Goal: Task Accomplishment & Management: Use online tool/utility

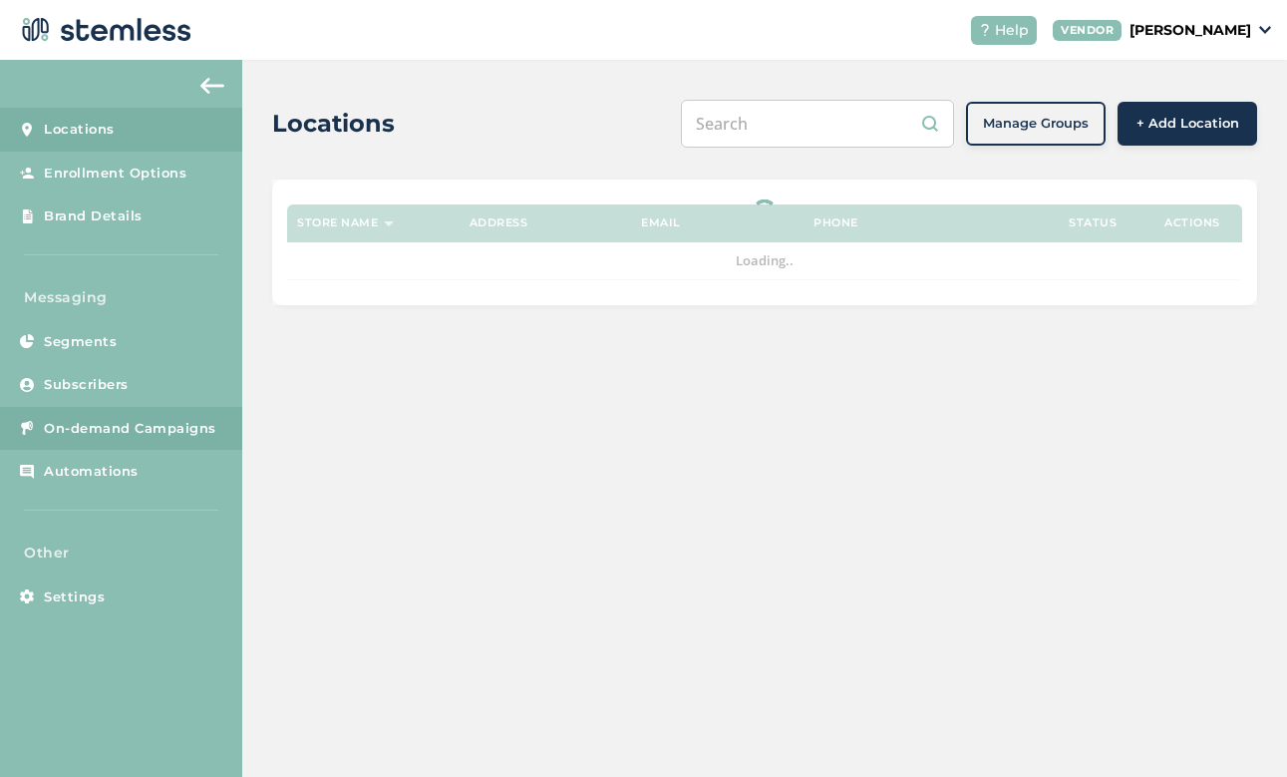
click at [170, 419] on span "On-demand Campaigns" at bounding box center [130, 429] width 172 height 20
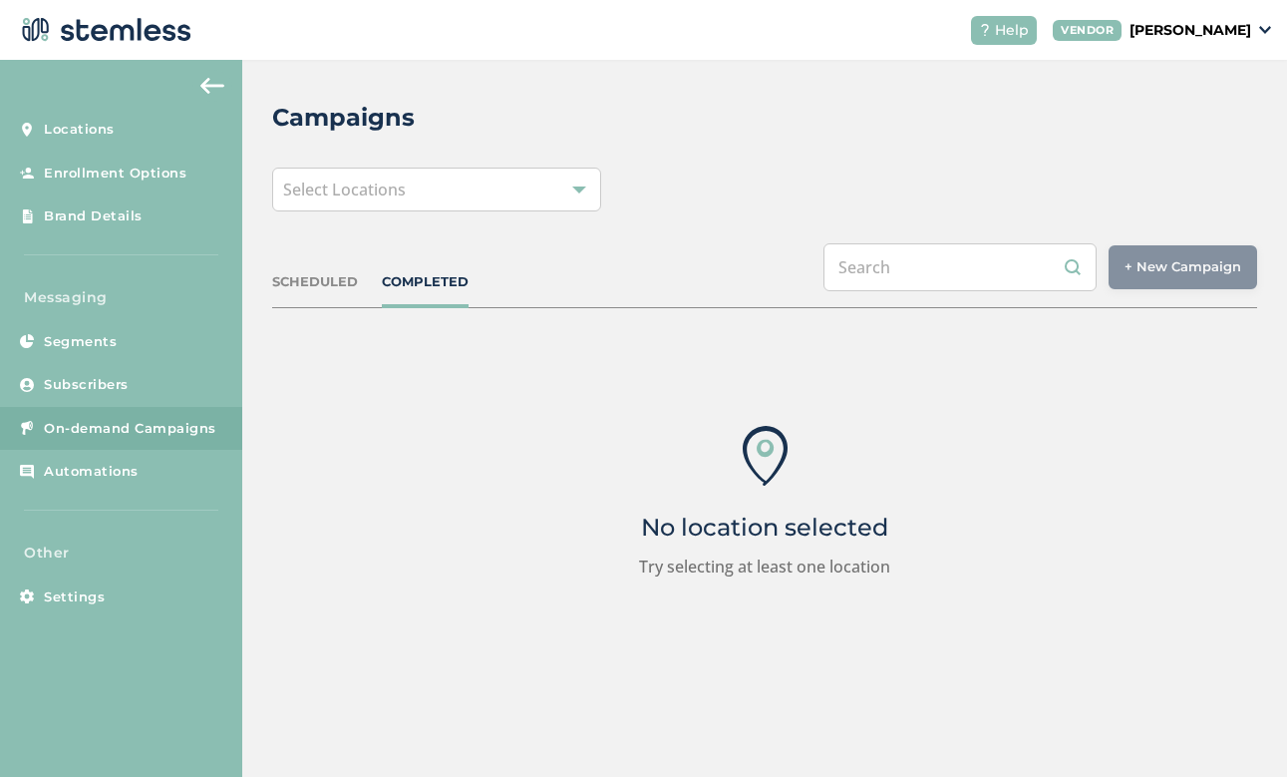
click at [516, 200] on div "Select Locations" at bounding box center [436, 190] width 328 height 44
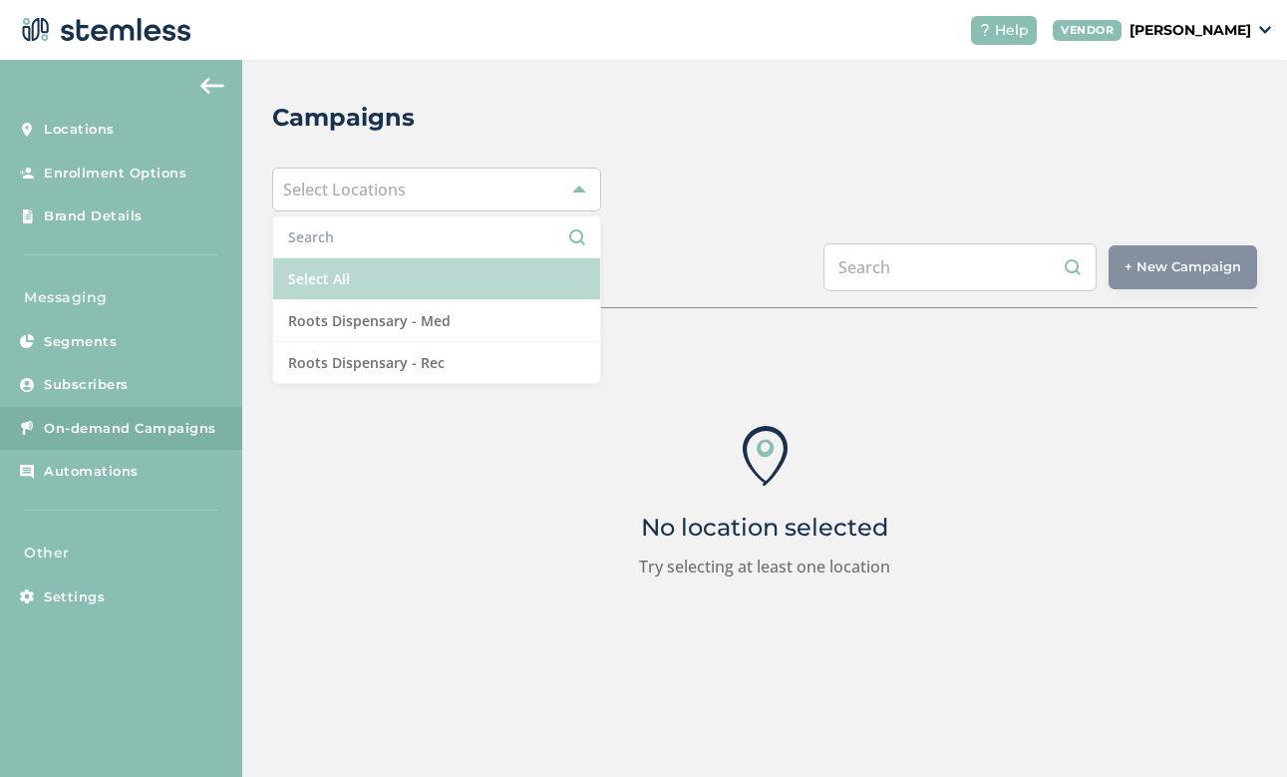
click at [430, 287] on li "Select All" at bounding box center [436, 279] width 326 height 42
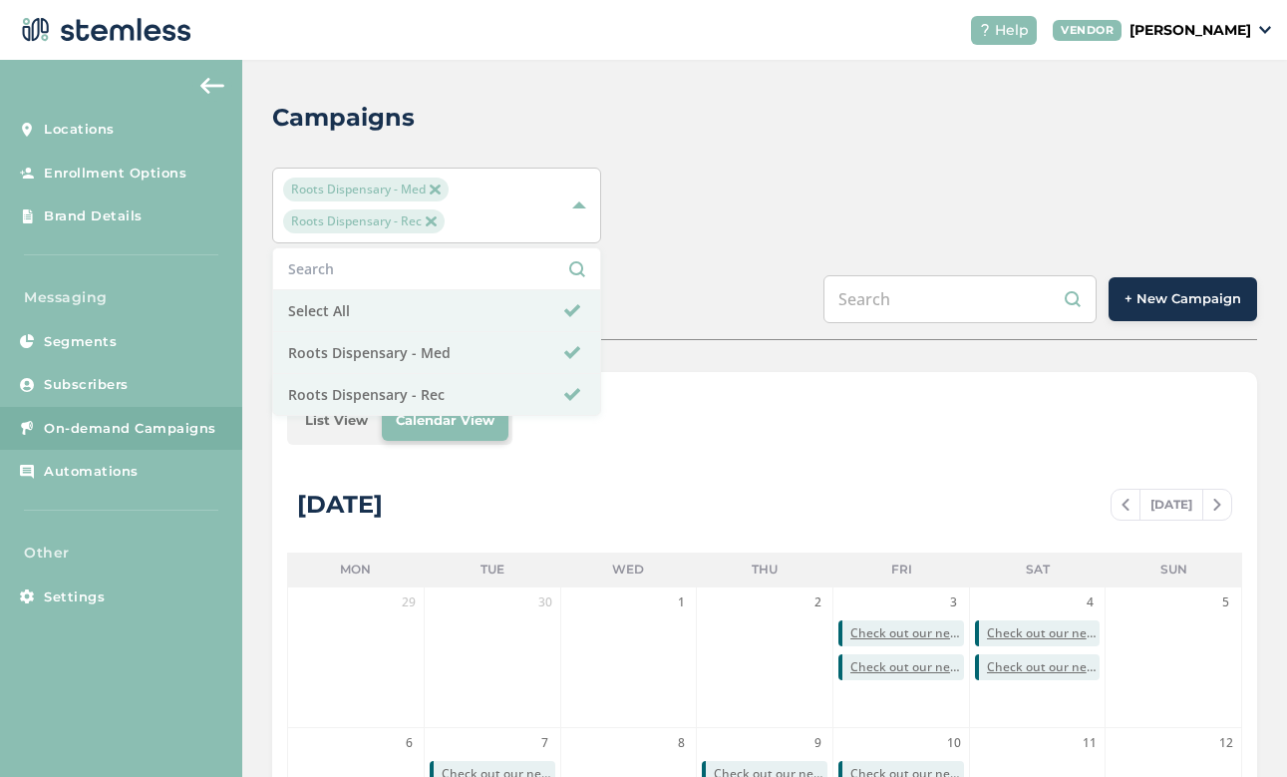
click at [1206, 306] on span "+ New Campaign" at bounding box center [1183, 299] width 117 height 20
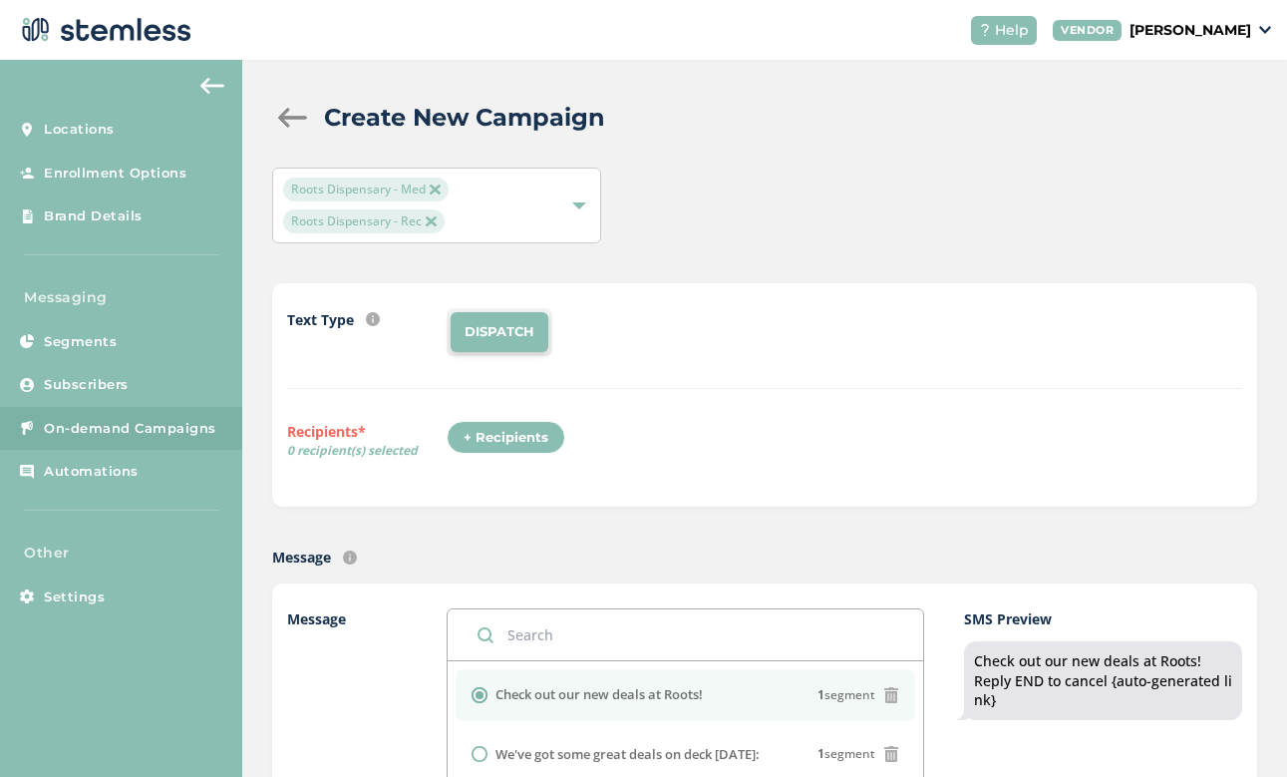
click at [514, 432] on div "+ Recipients" at bounding box center [506, 438] width 119 height 34
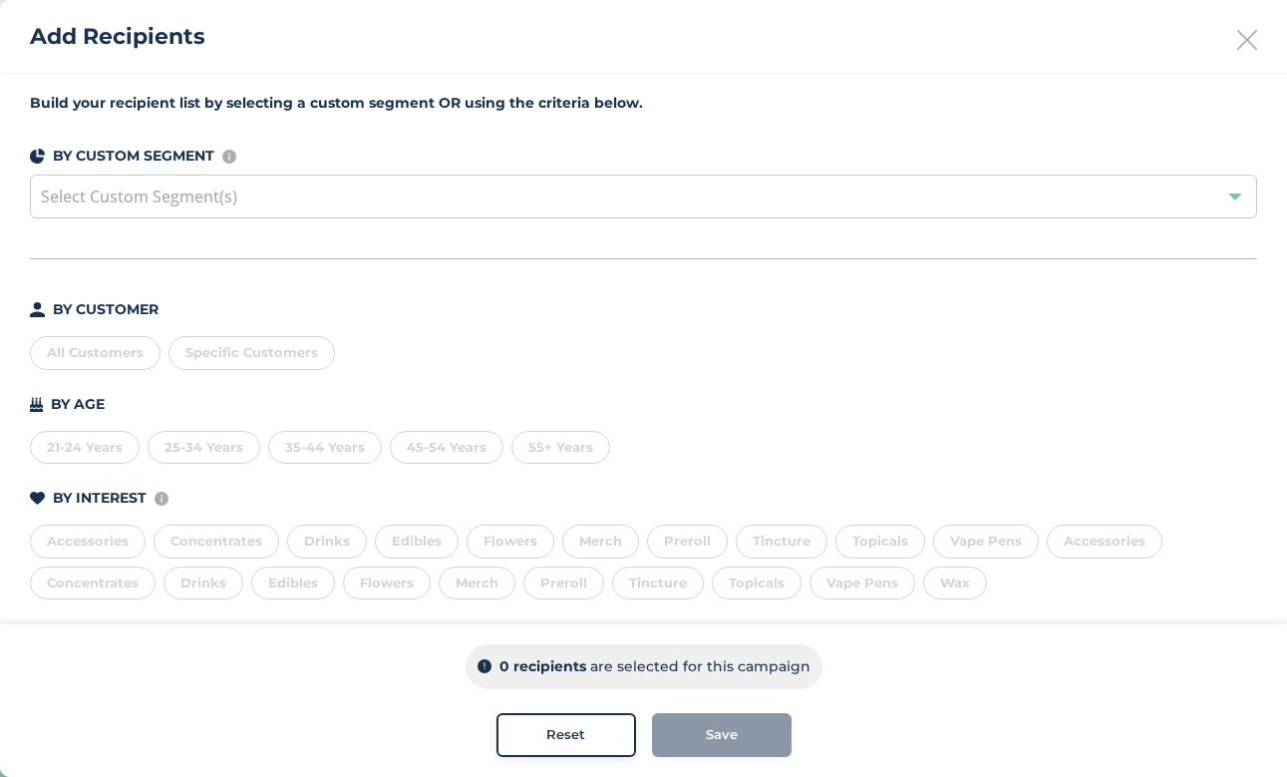
click at [85, 360] on div "All Customers" at bounding box center [95, 353] width 131 height 34
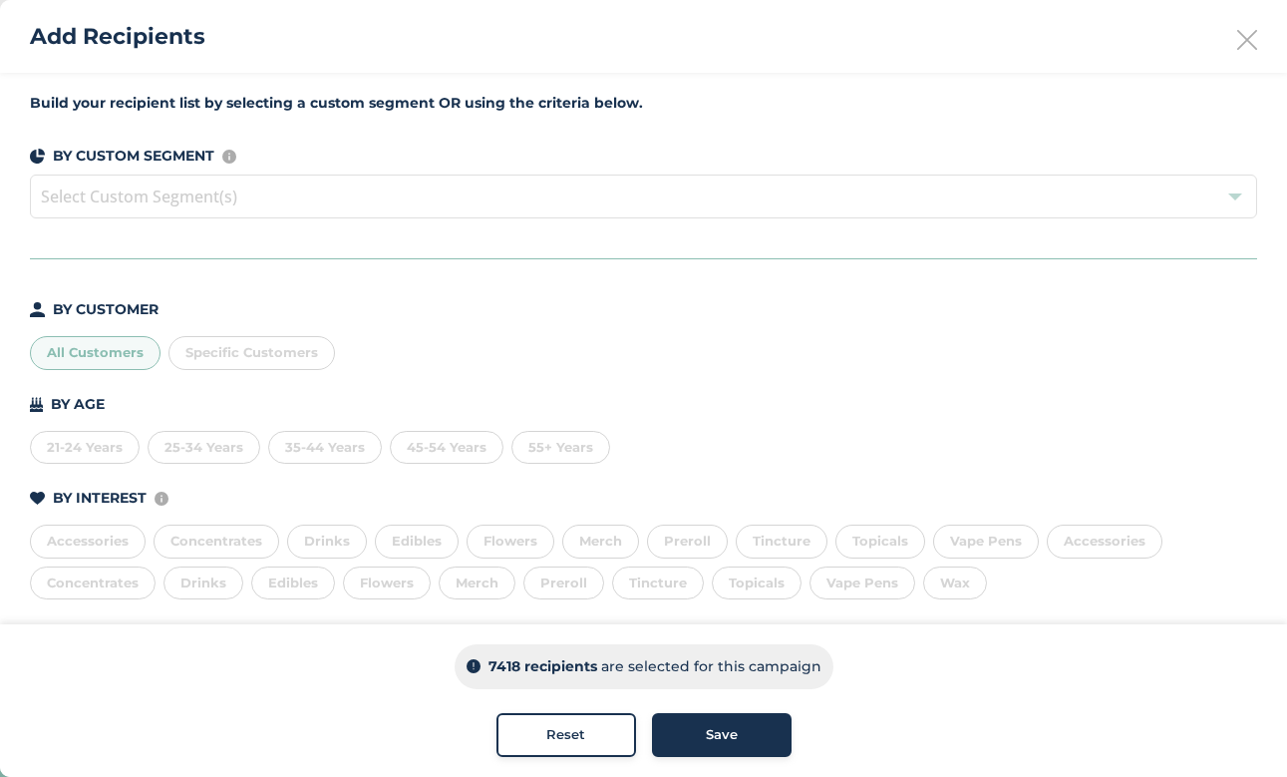
click at [721, 750] on button "Save" at bounding box center [722, 735] width 140 height 44
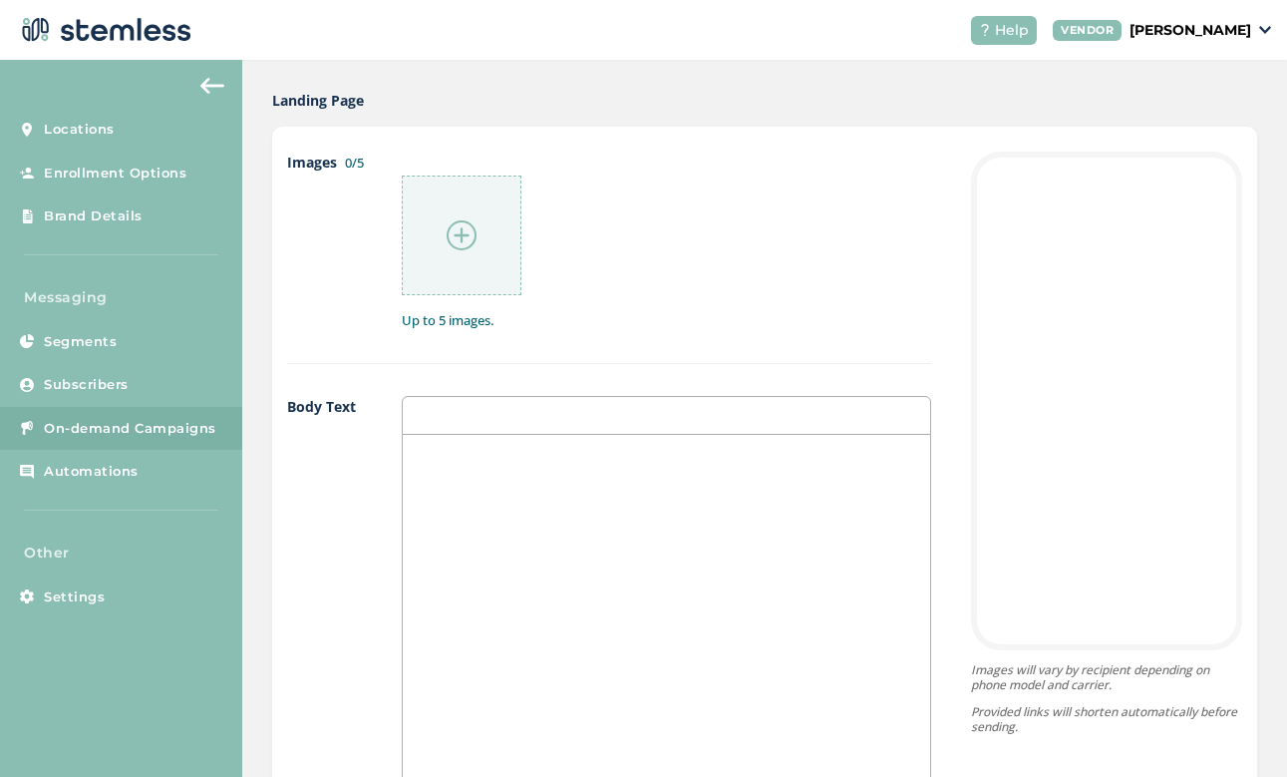
scroll to position [955, 0]
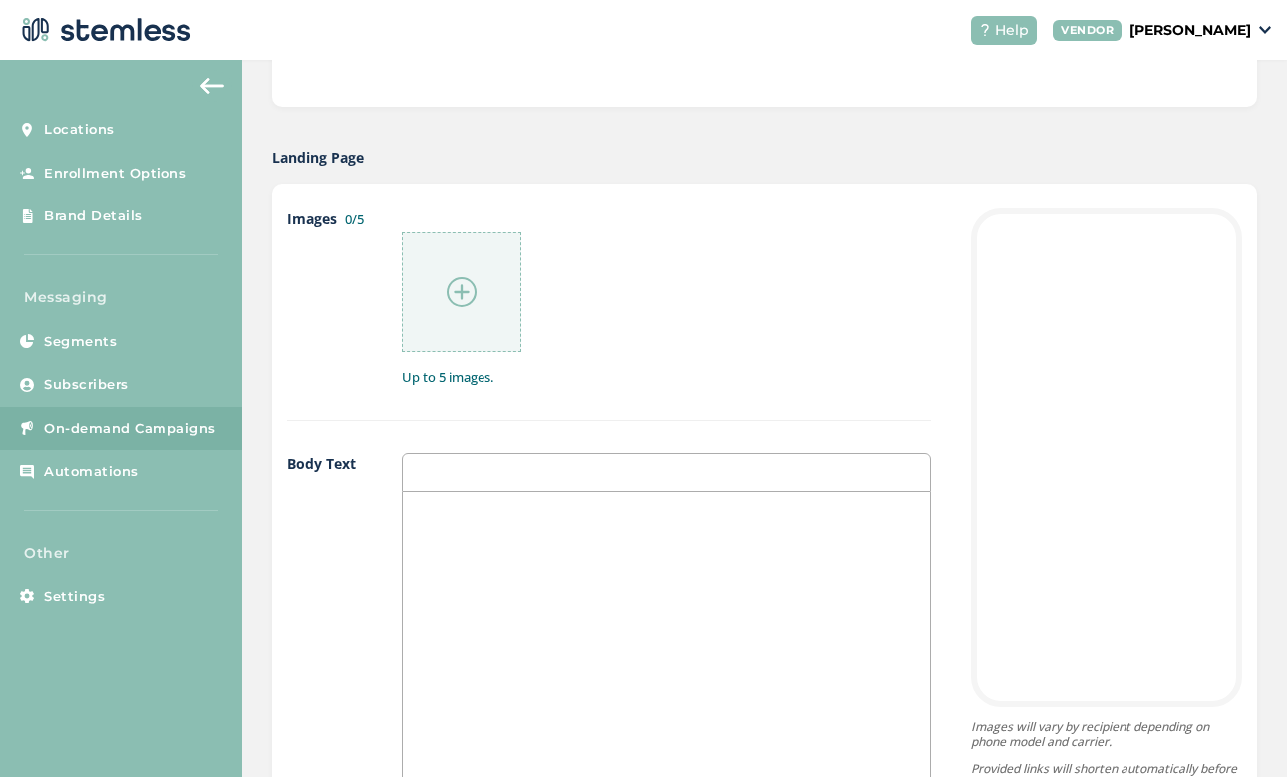
click at [427, 318] on div at bounding box center [462, 292] width 120 height 120
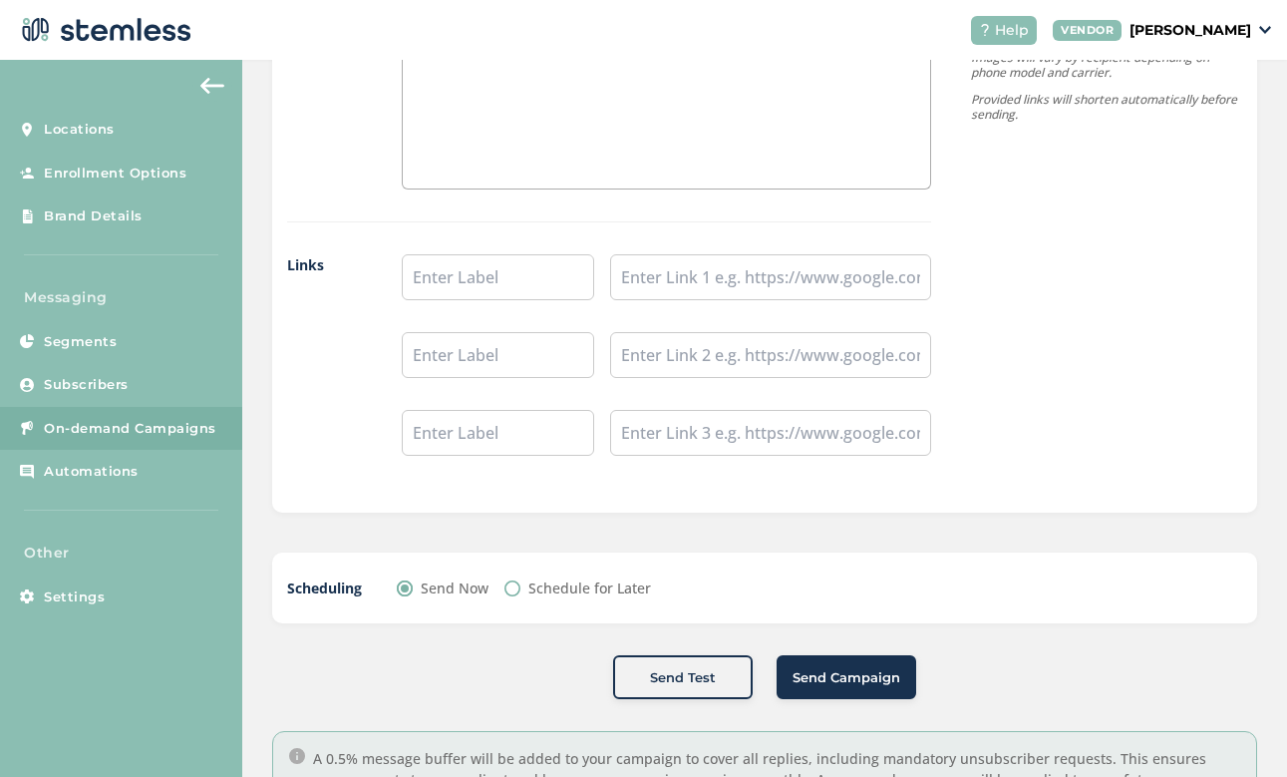
scroll to position [1545, 0]
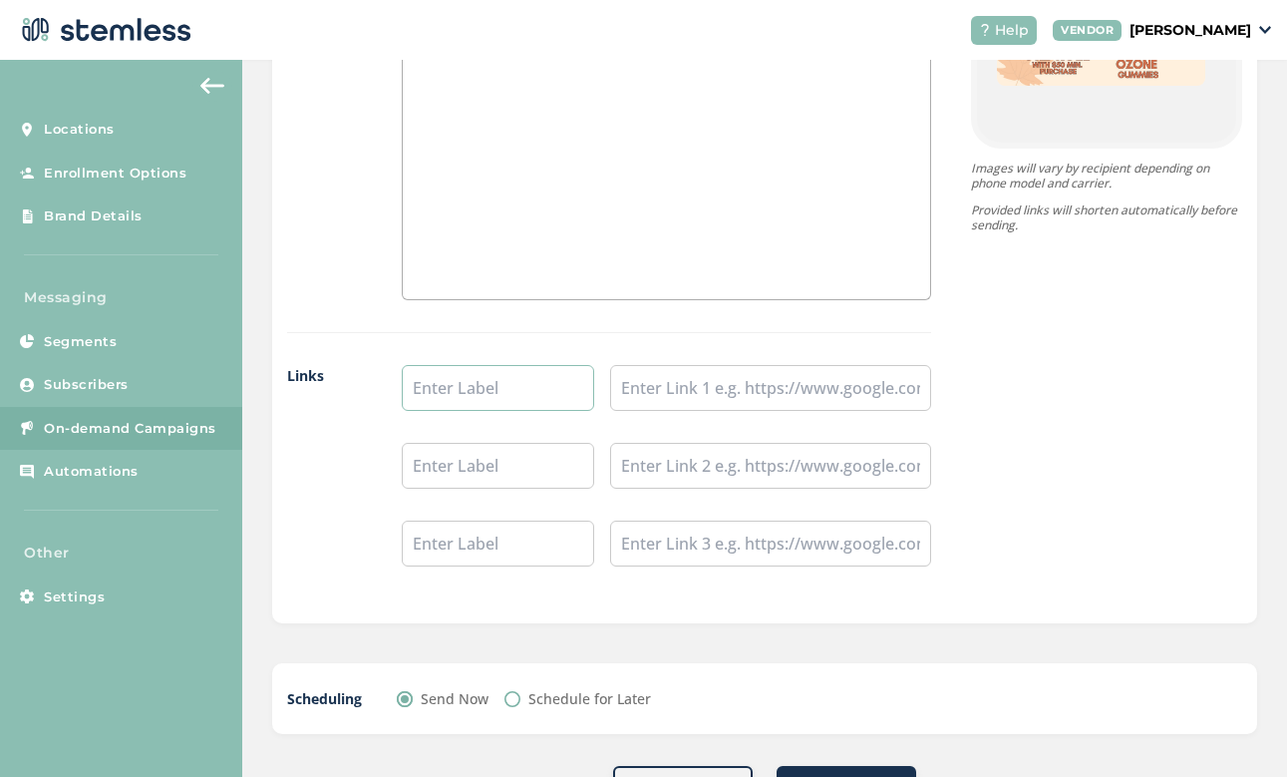
click at [503, 383] on input "text" at bounding box center [498, 388] width 192 height 46
type input "Shop Rec"
type input "Shop Med"
click at [696, 377] on input "text" at bounding box center [770, 388] width 321 height 46
click at [737, 404] on input "text" at bounding box center [770, 388] width 321 height 46
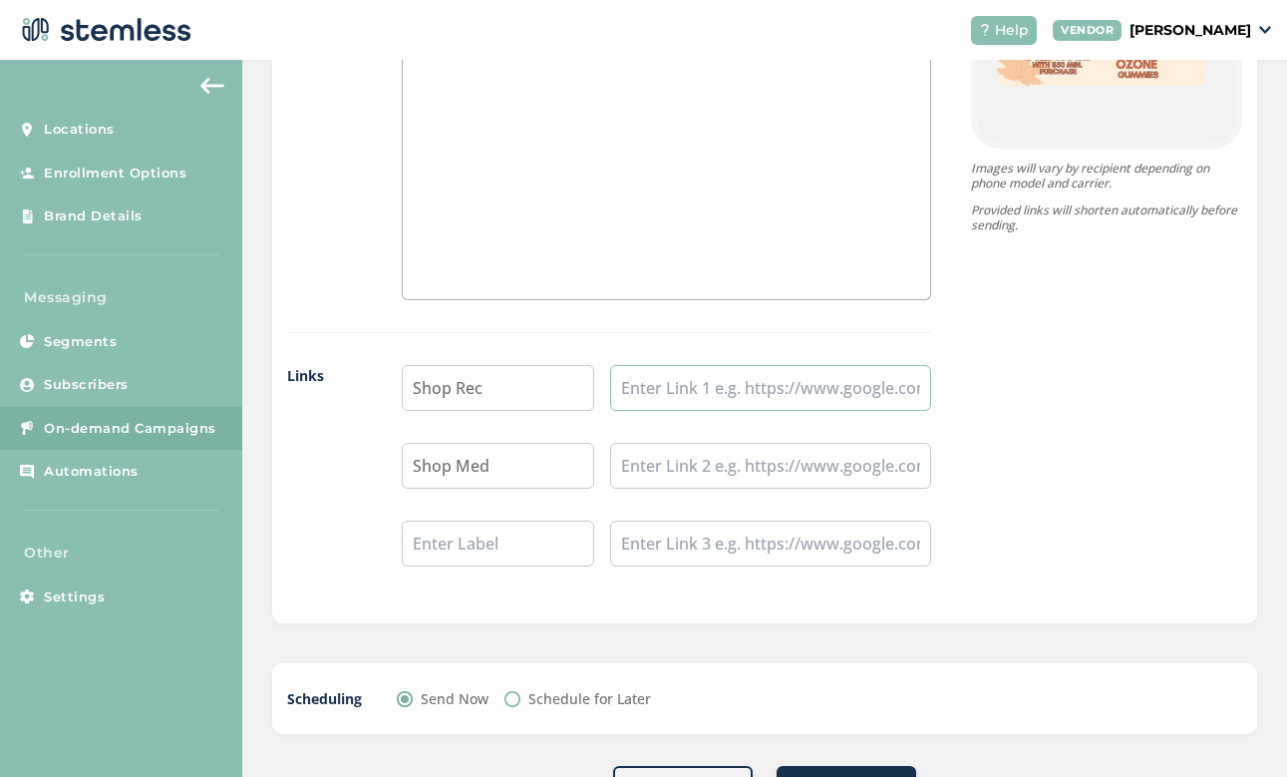
paste input "[URL][DOMAIN_NAME]"
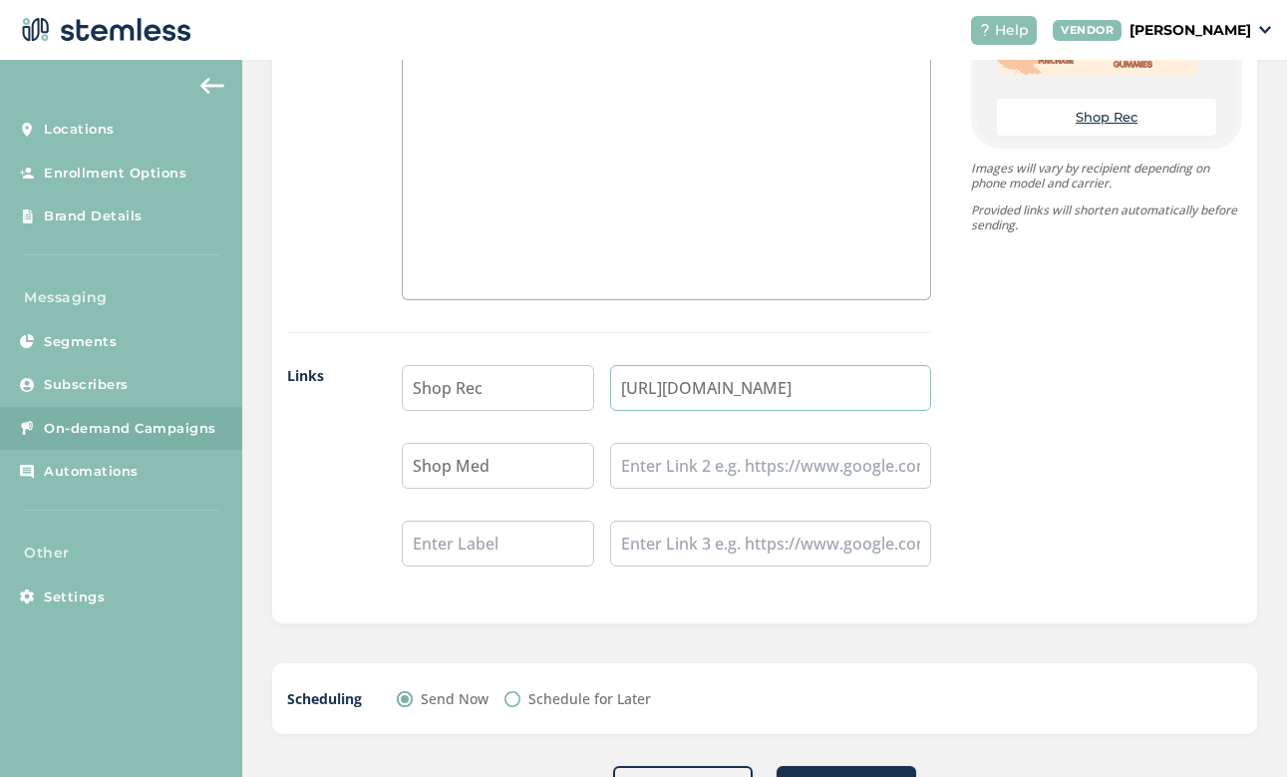
type input "[URL][DOMAIN_NAME]"
click at [718, 453] on input "text" at bounding box center [770, 466] width 321 height 46
paste input "[URL][DOMAIN_NAME]"
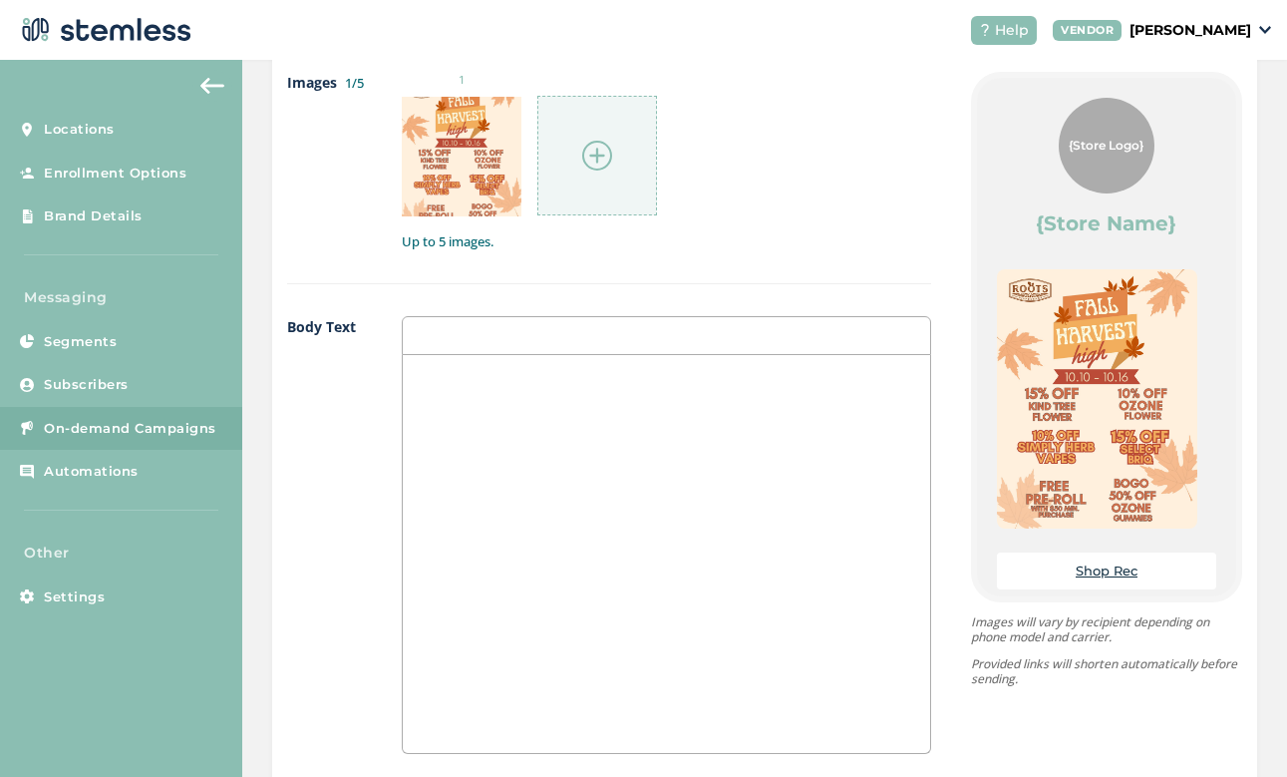
scroll to position [1098, 0]
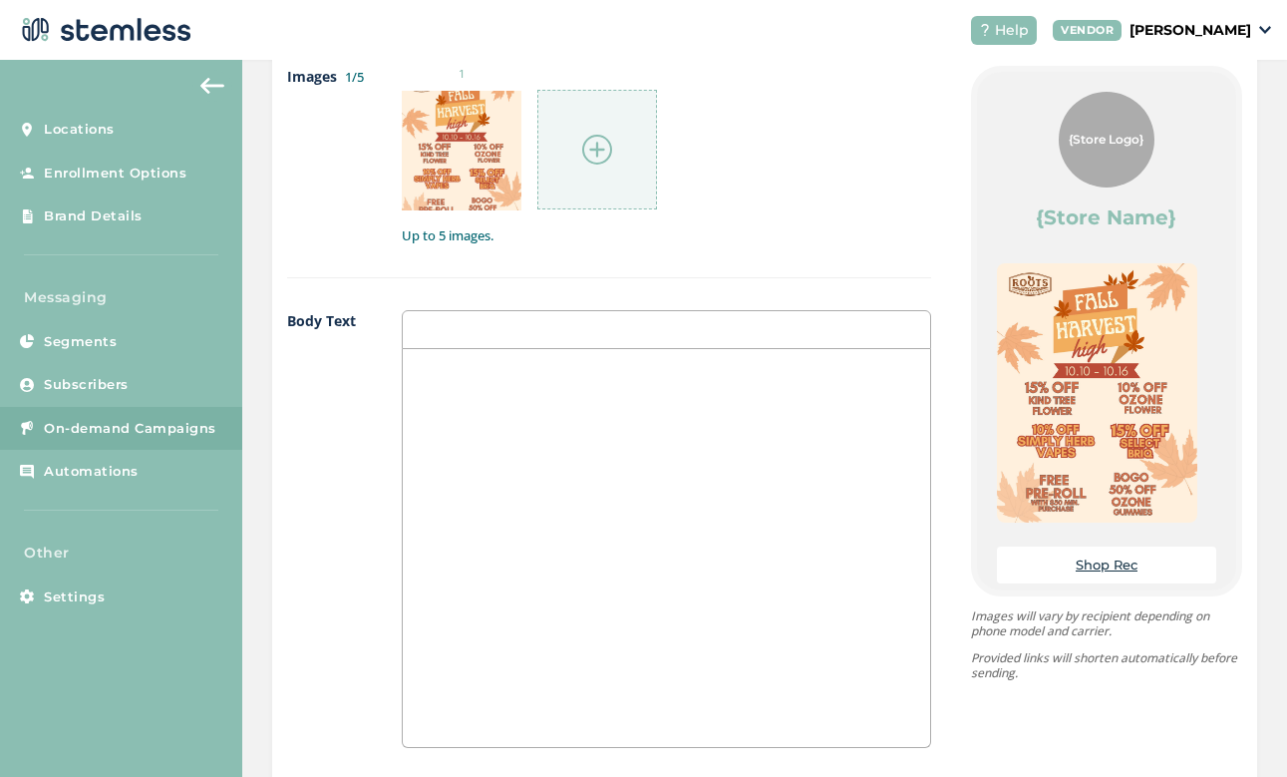
type input "[URL][DOMAIN_NAME]"
click at [594, 447] on div at bounding box center [666, 548] width 527 height 398
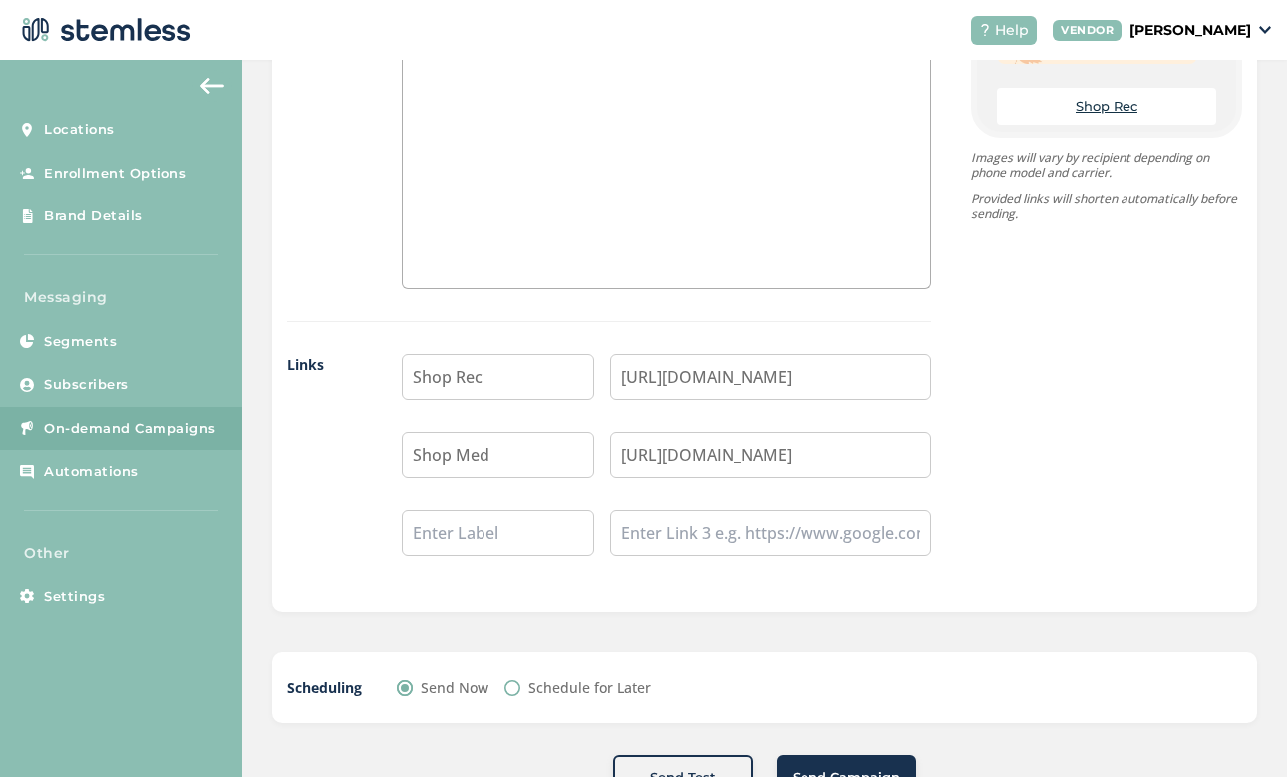
scroll to position [1561, 0]
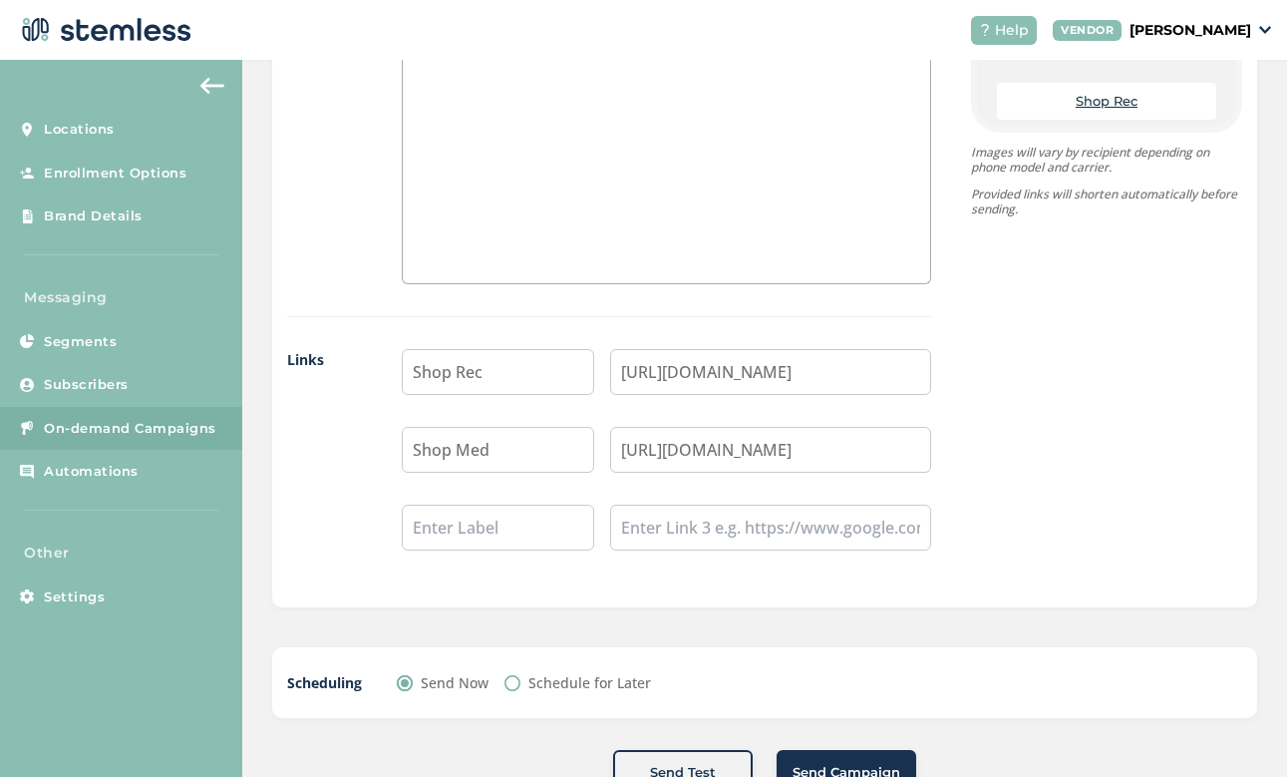
click at [506, 679] on input "Schedule for Later" at bounding box center [513, 683] width 16 height 16
radio input "true"
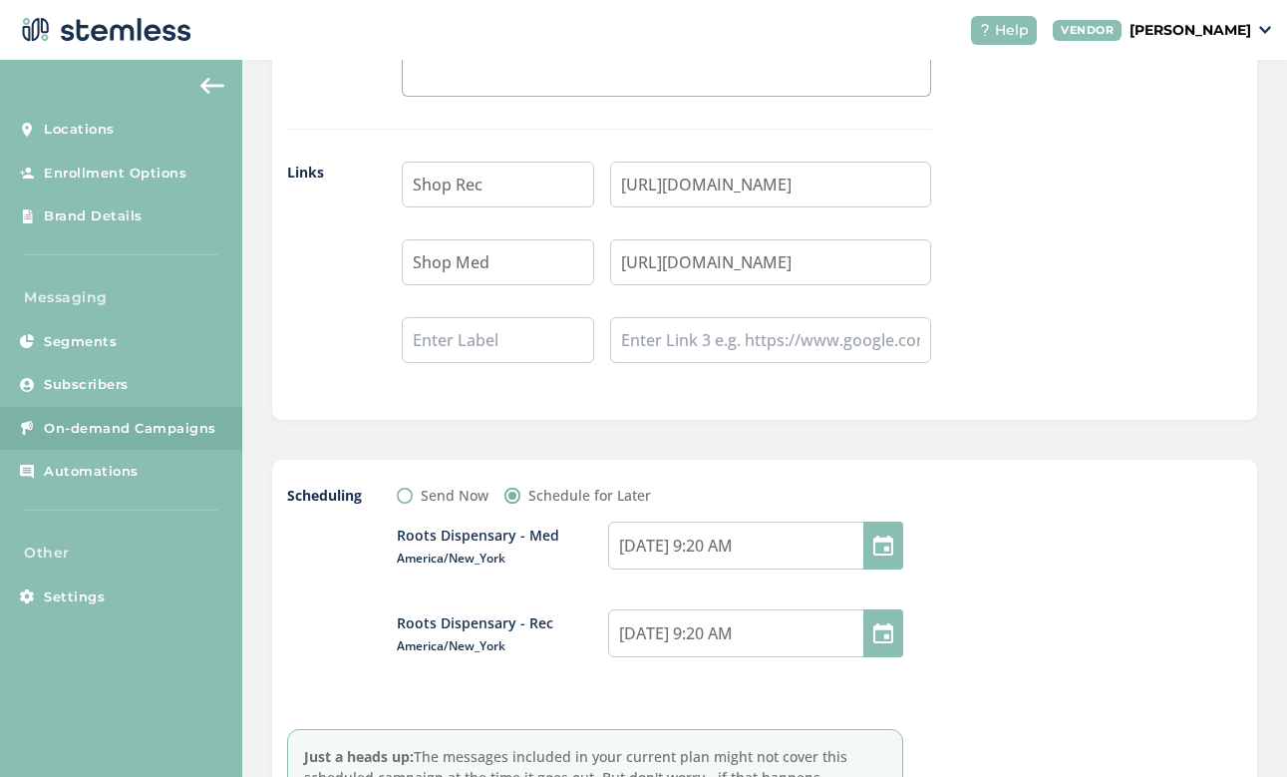
scroll to position [1840, 0]
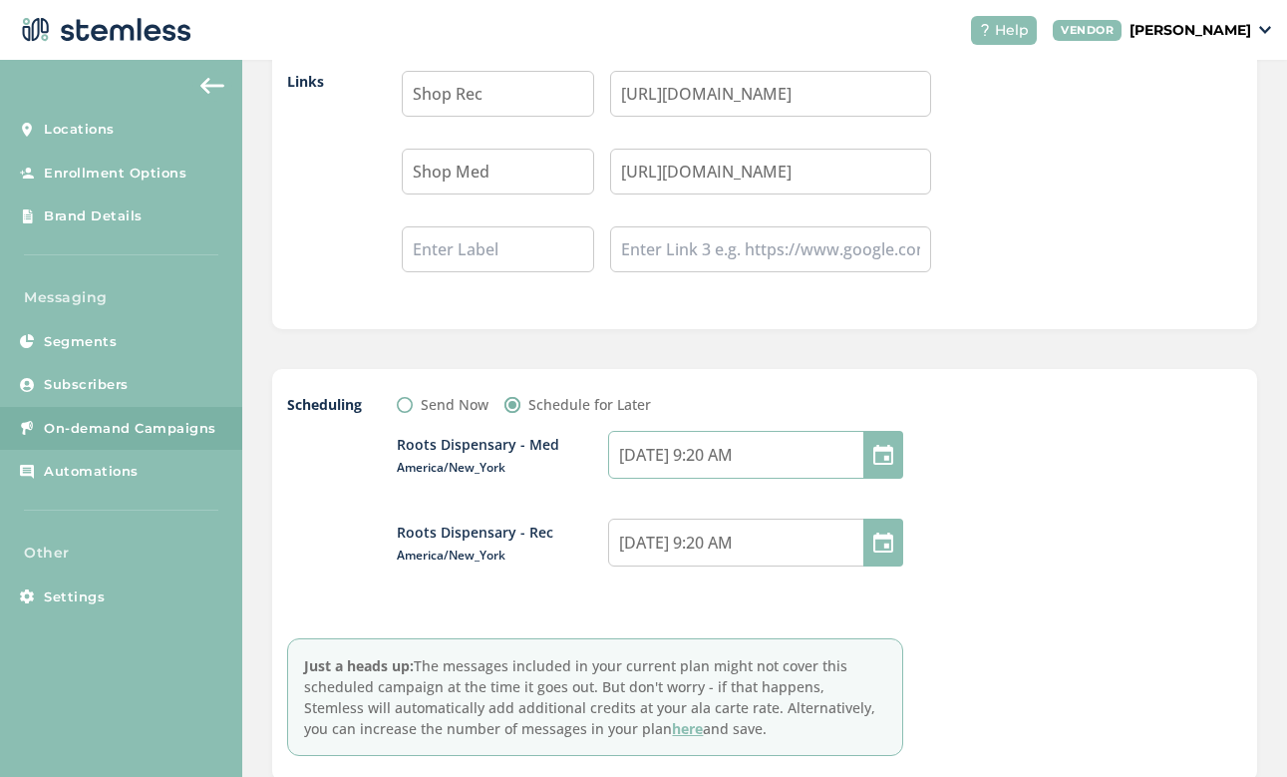
click at [727, 457] on input "[DATE] 9:20 AM" at bounding box center [755, 455] width 295 height 48
select select "9"
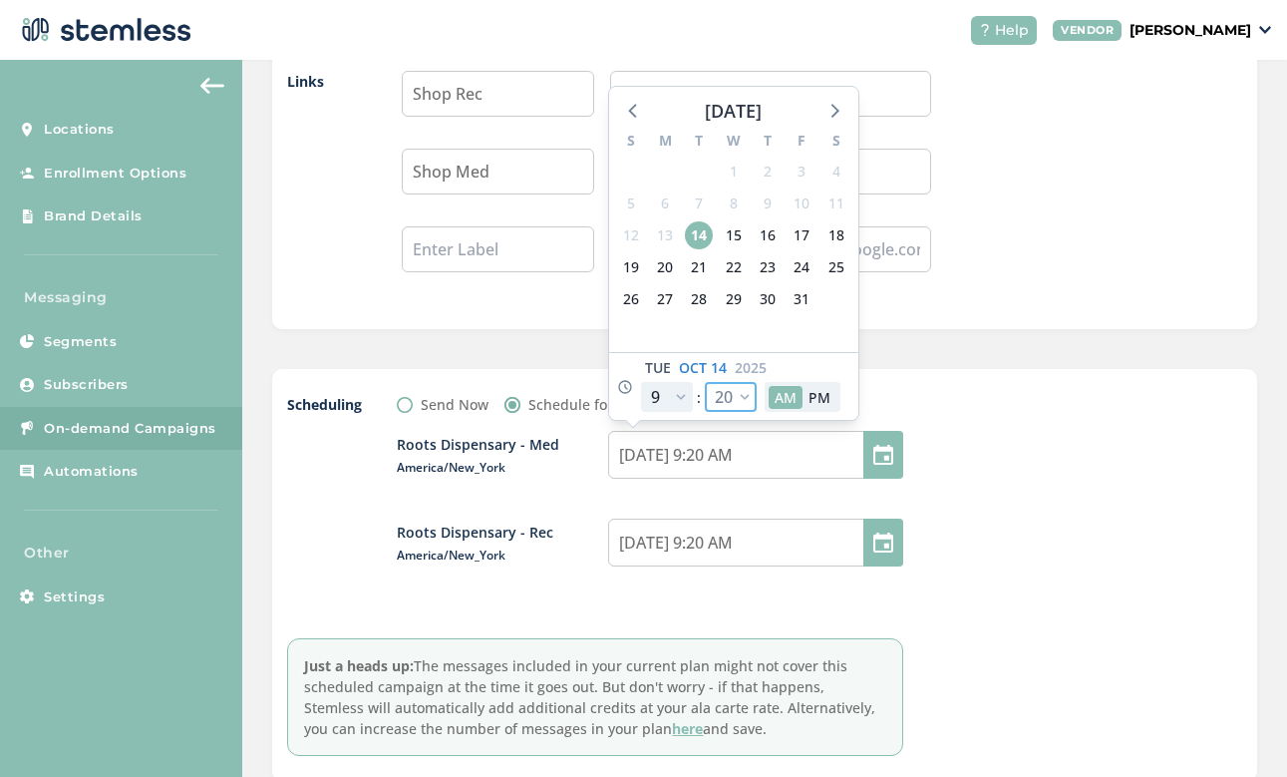
select select "30"
type input "[DATE] 9:30 AM"
select select "30"
click at [771, 548] on input "[DATE] 9:20 AM" at bounding box center [755, 542] width 295 height 48
select select "9"
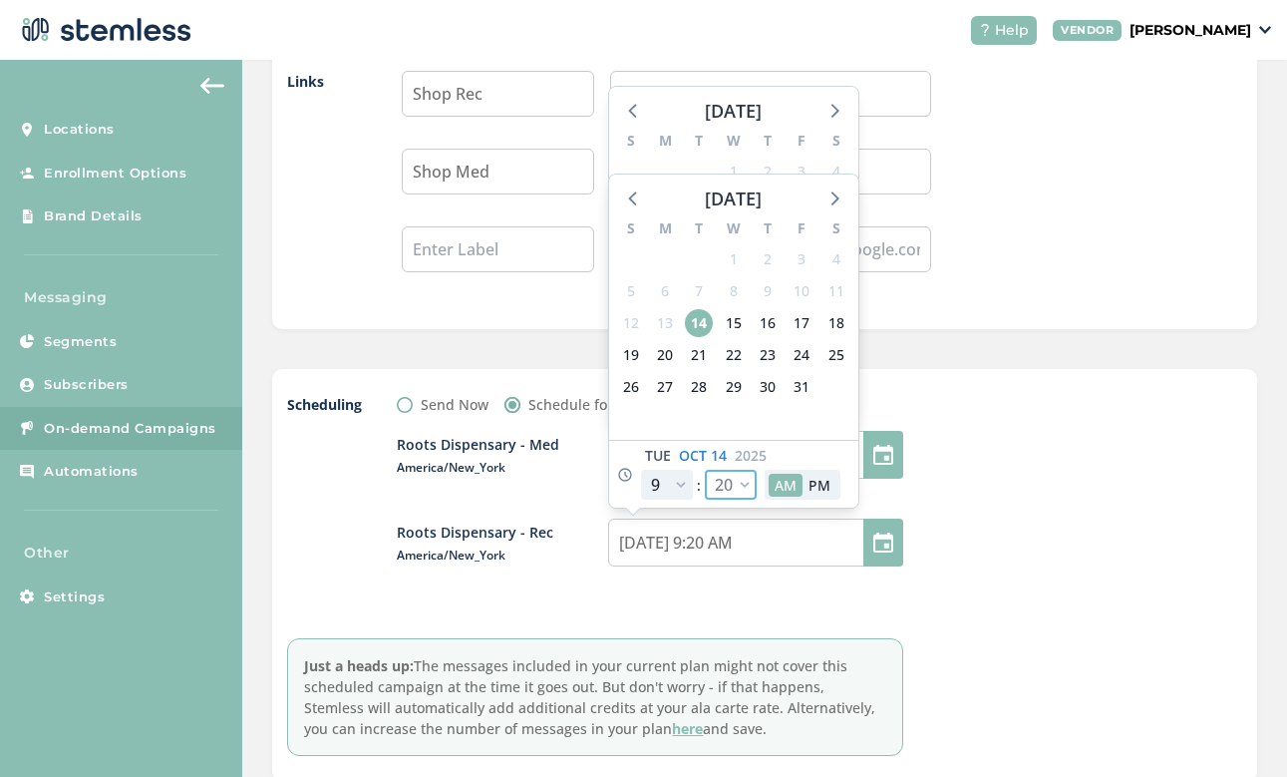
select select "30"
type input "[DATE] 9:30 AM"
select select "30"
click at [1001, 603] on div at bounding box center [1092, 575] width 299 height 362
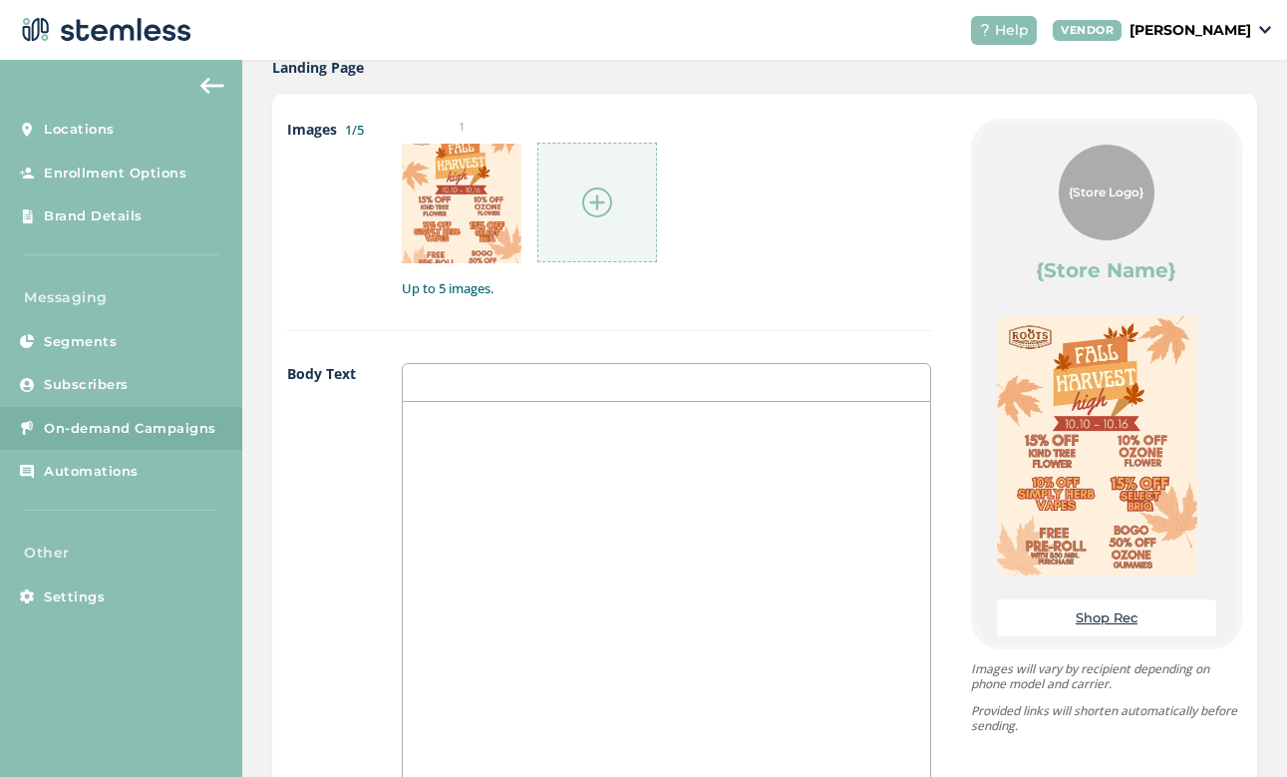
scroll to position [1038, 0]
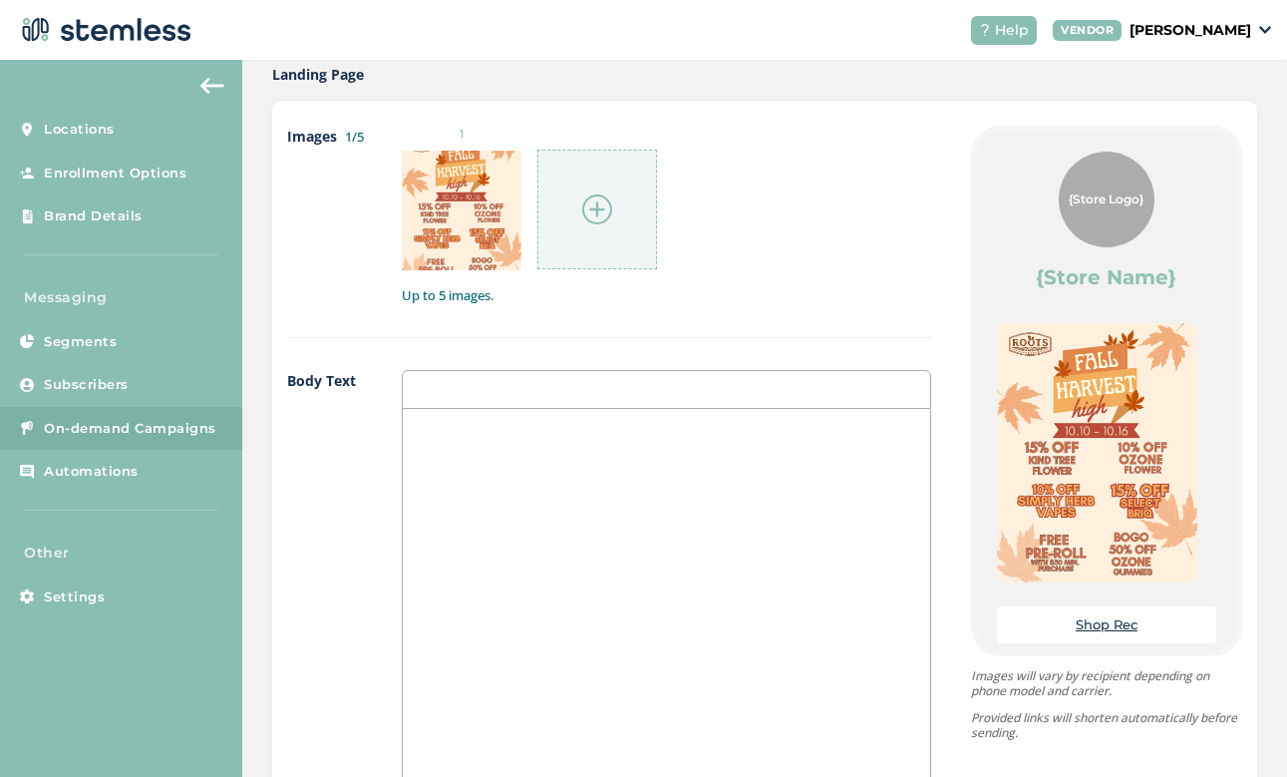
click at [777, 446] on div at bounding box center [666, 608] width 527 height 398
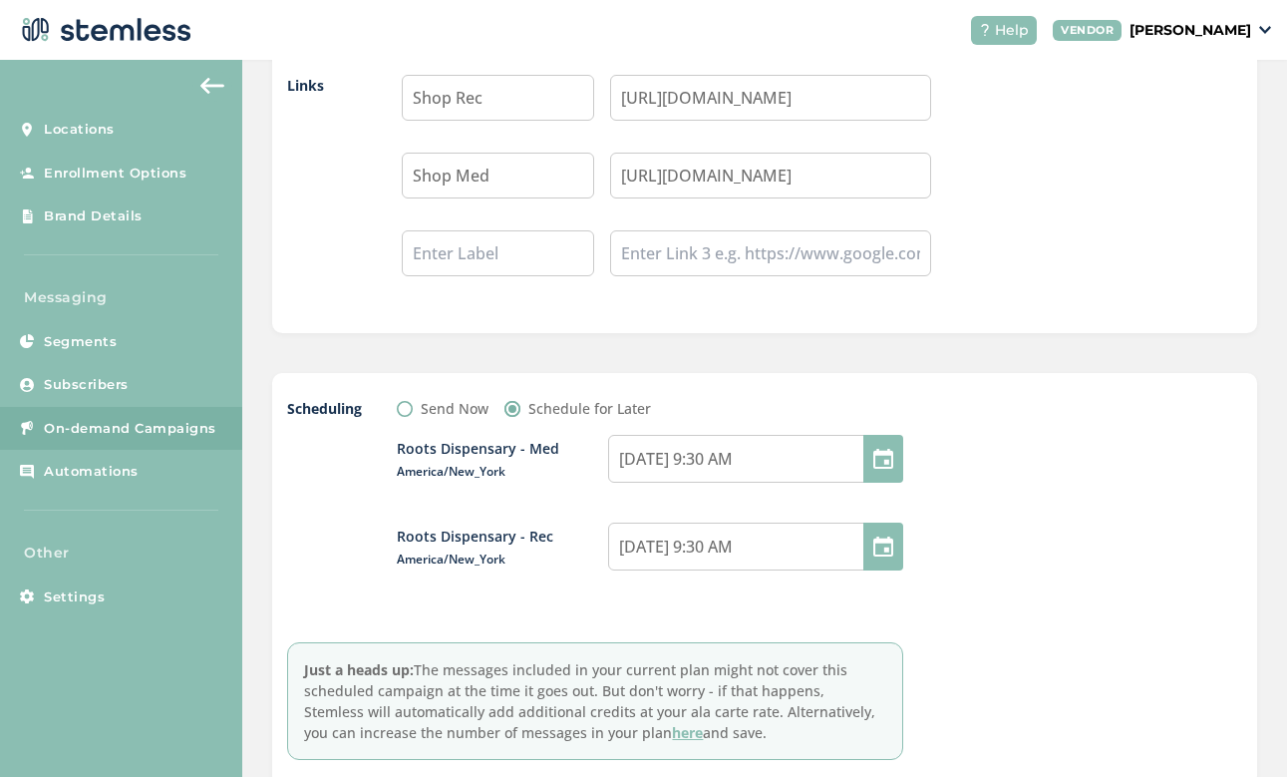
scroll to position [1947, 0]
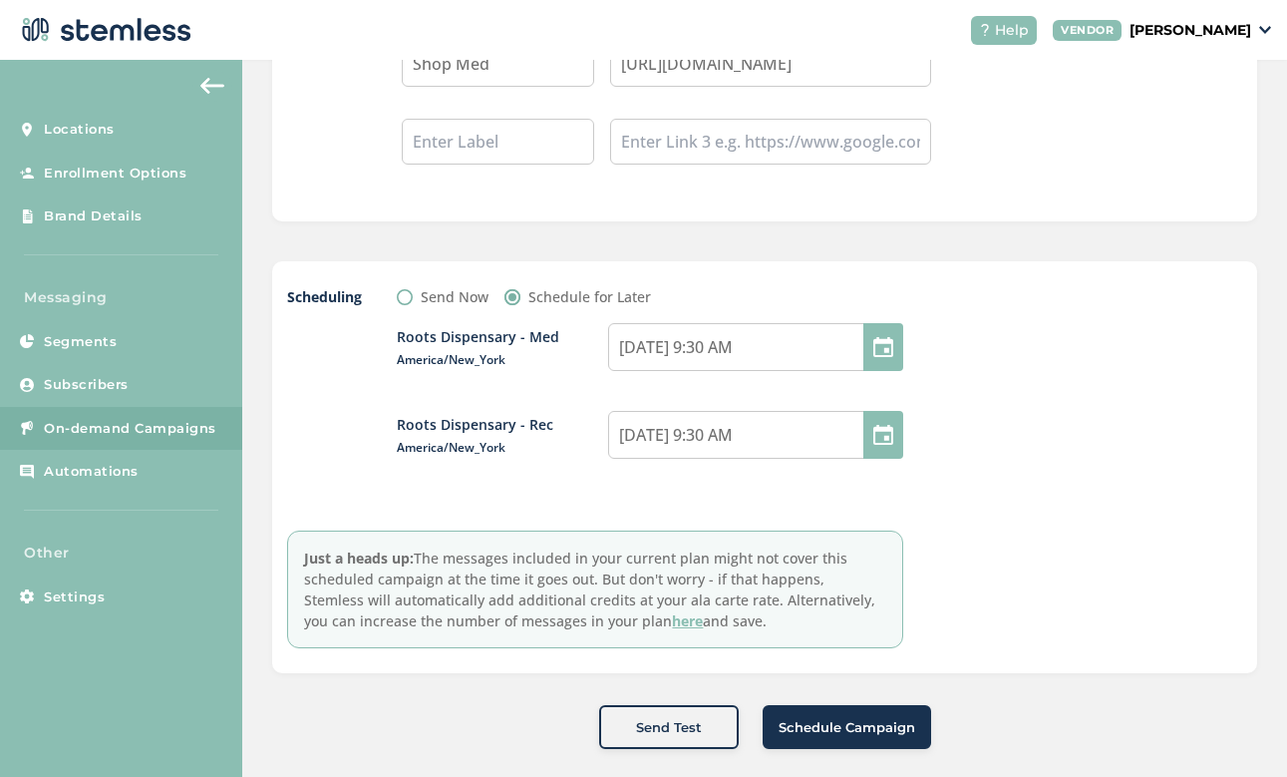
click at [843, 729] on span "Schedule Campaign" at bounding box center [847, 728] width 137 height 20
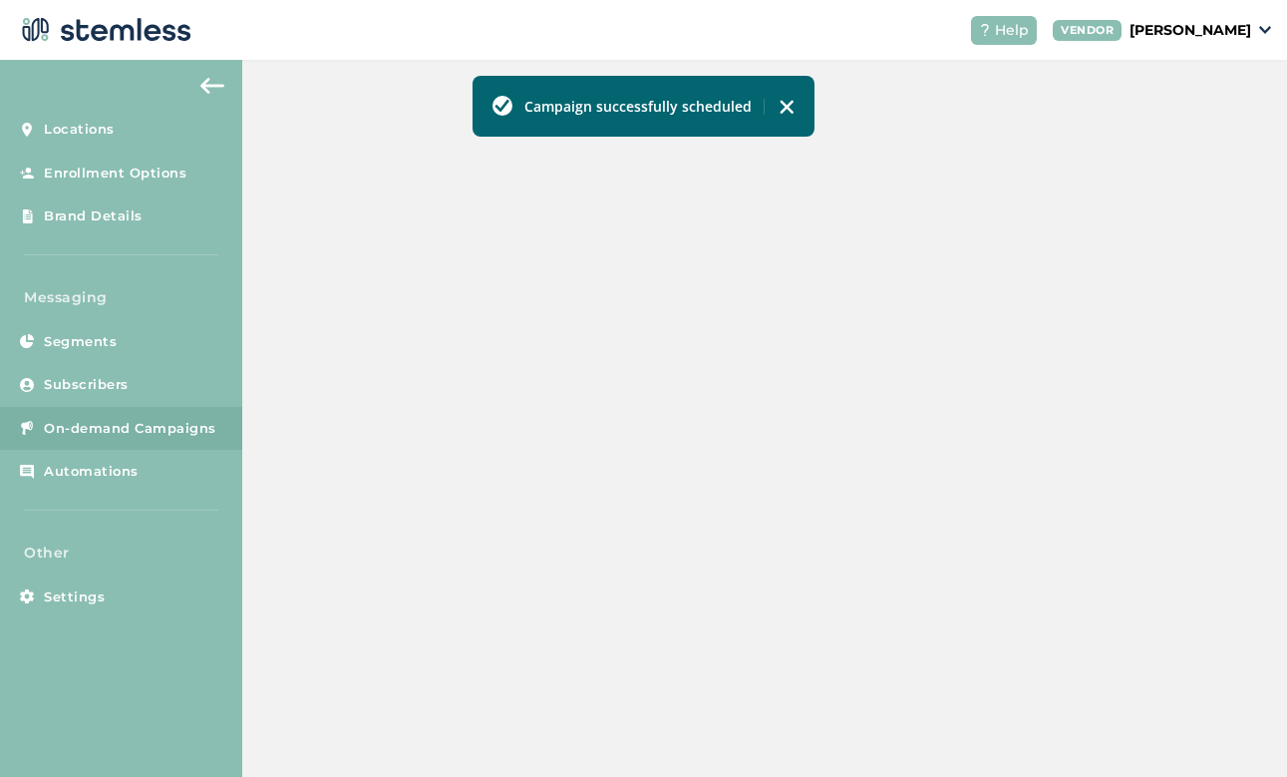
scroll to position [577, 0]
